Goal: Navigation & Orientation: Find specific page/section

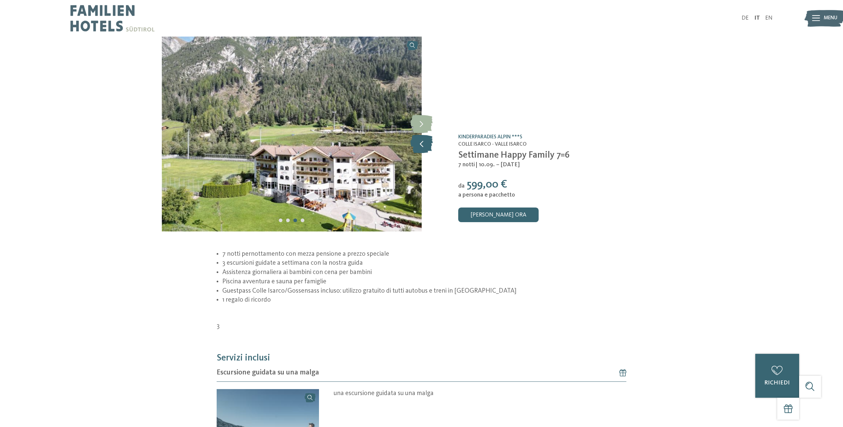
click at [416, 143] on icon at bounding box center [421, 144] width 23 height 18
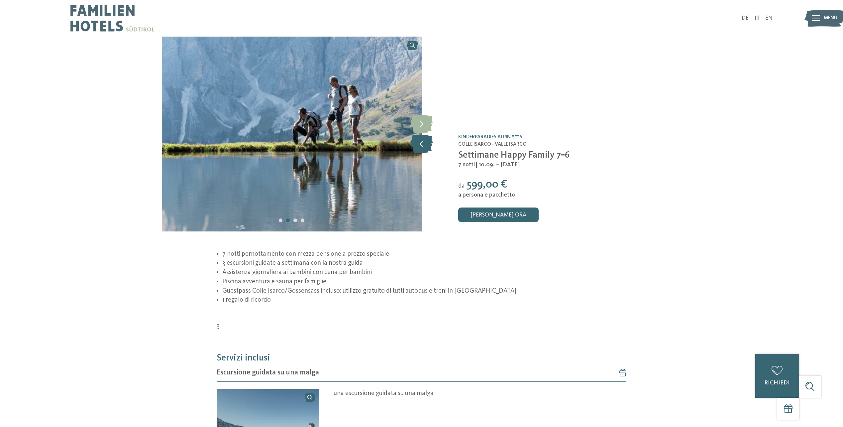
click at [416, 143] on icon at bounding box center [421, 144] width 23 height 18
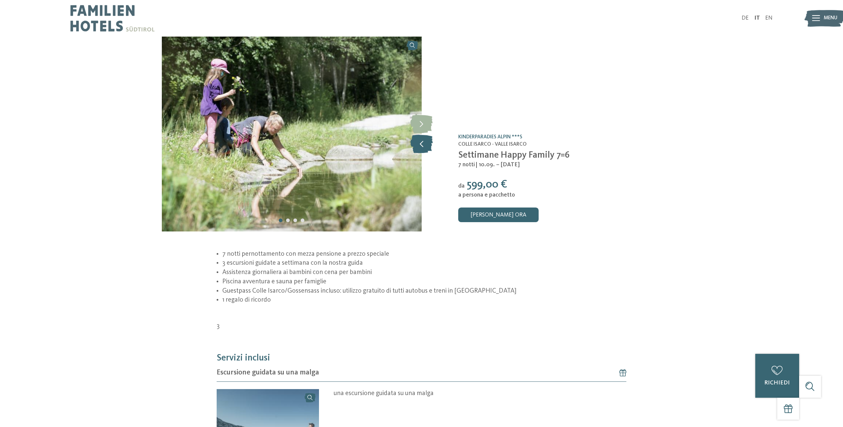
click at [416, 143] on icon at bounding box center [421, 144] width 23 height 18
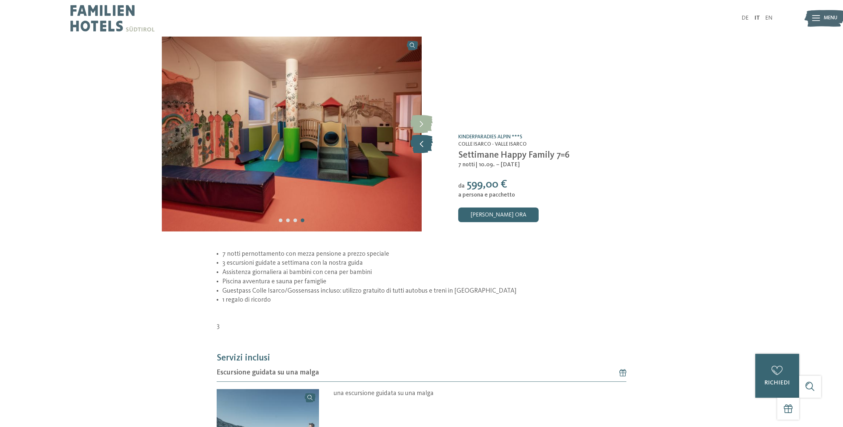
click at [416, 143] on icon at bounding box center [421, 144] width 23 height 18
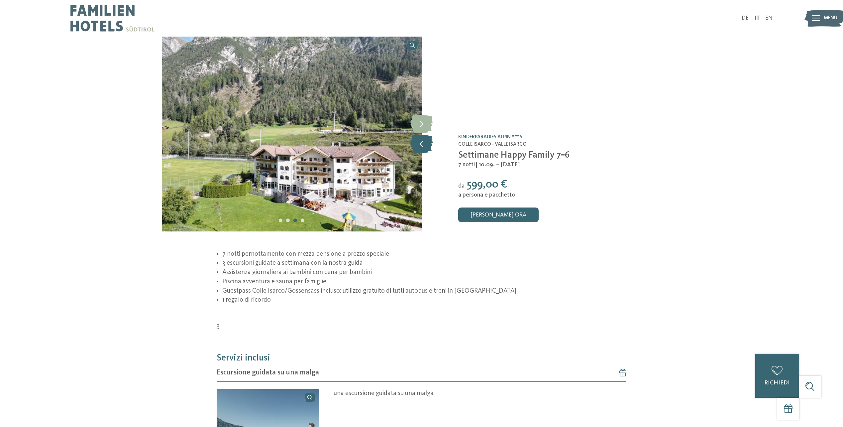
click at [416, 143] on icon at bounding box center [421, 144] width 23 height 18
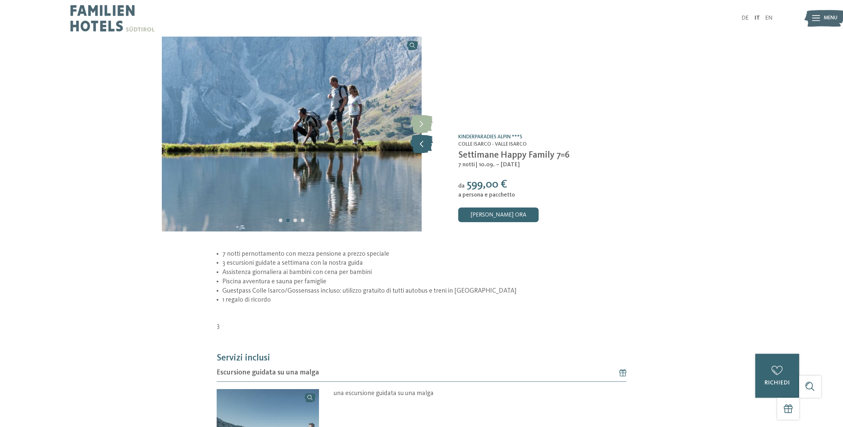
click at [416, 143] on icon at bounding box center [421, 144] width 23 height 18
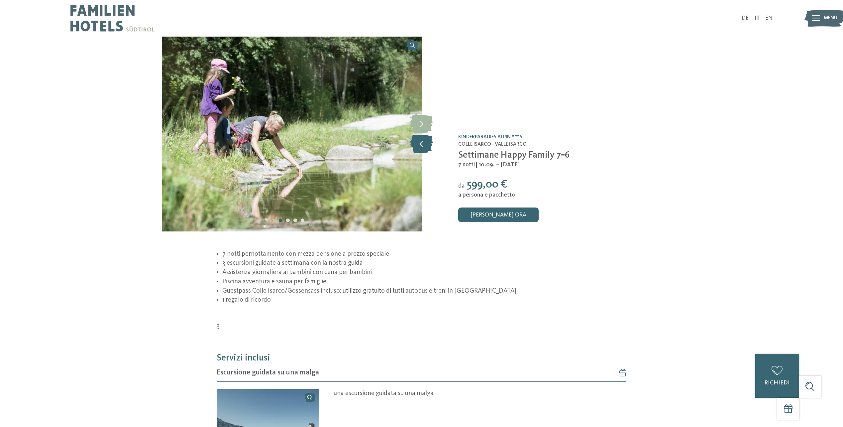
click at [416, 143] on icon at bounding box center [421, 144] width 23 height 18
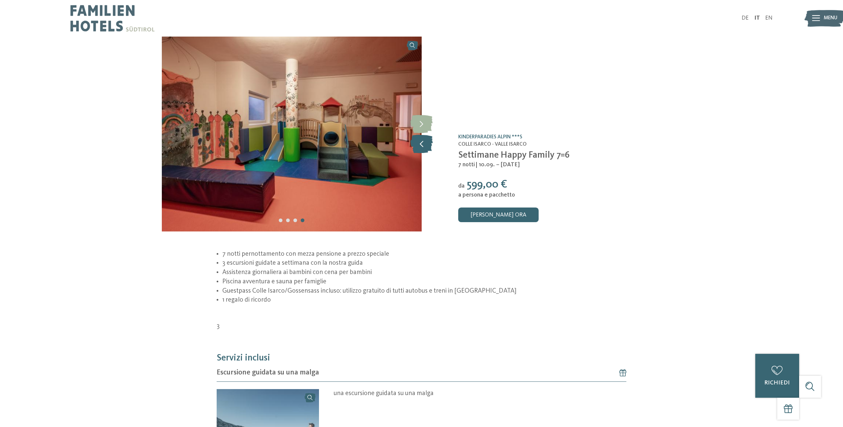
click at [416, 143] on icon at bounding box center [421, 144] width 23 height 18
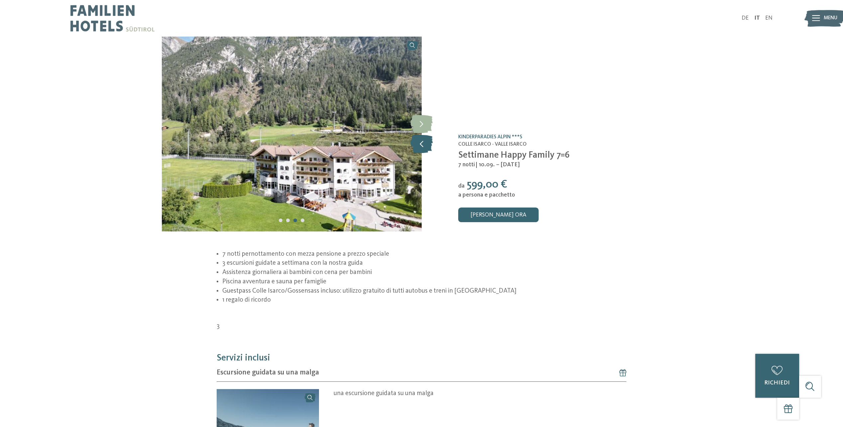
click at [416, 143] on icon at bounding box center [421, 144] width 23 height 18
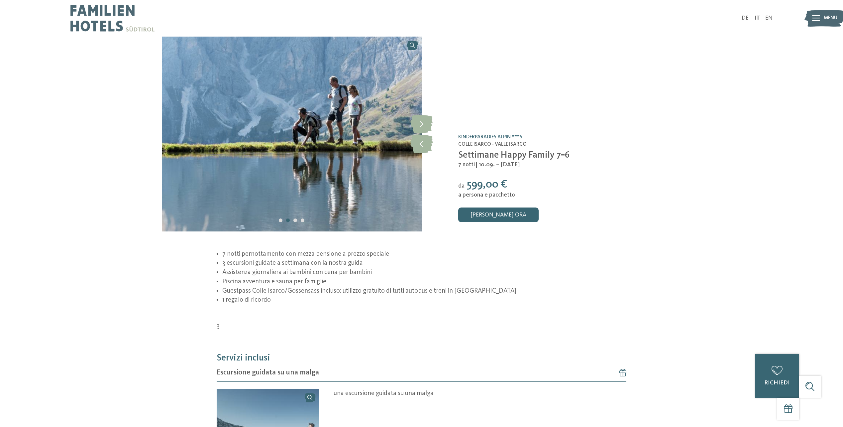
click at [638, 82] on div "Offerta /0 Kinderparadies Alpin ***S Colle Isarco - [GEOGRAPHIC_DATA] Settimane…" at bounding box center [552, 134] width 260 height 195
